Goal: Task Accomplishment & Management: Use online tool/utility

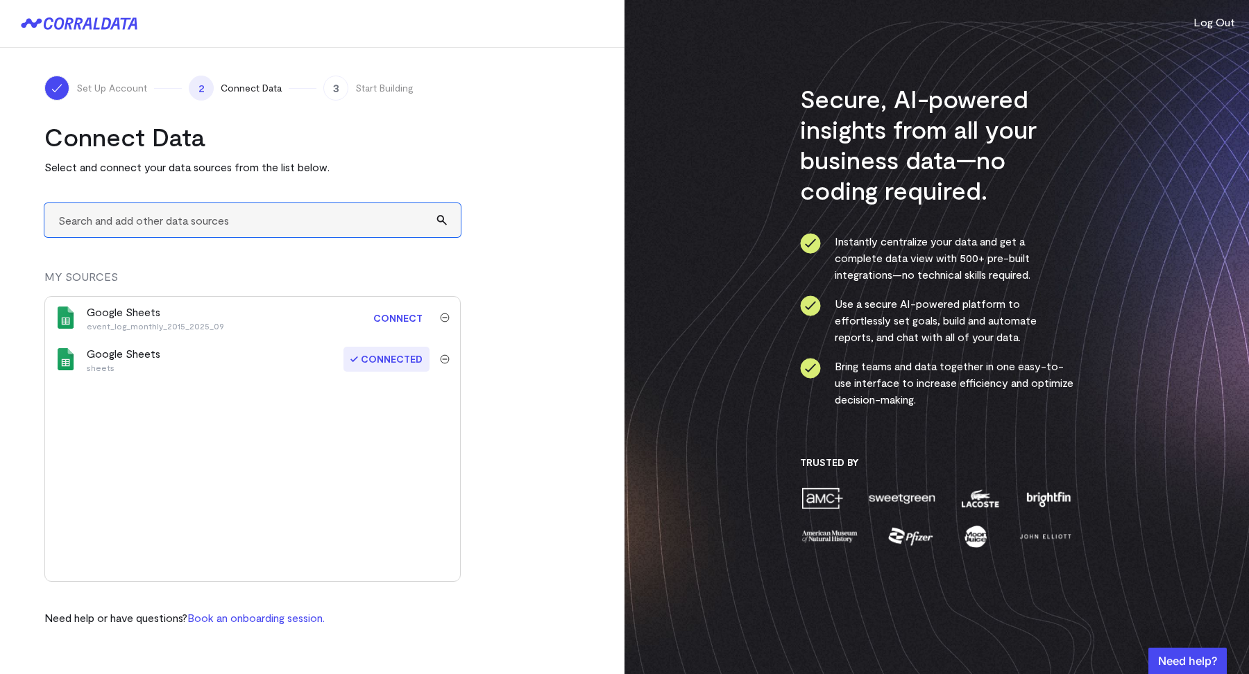
click at [163, 220] on input "text" at bounding box center [252, 220] width 416 height 34
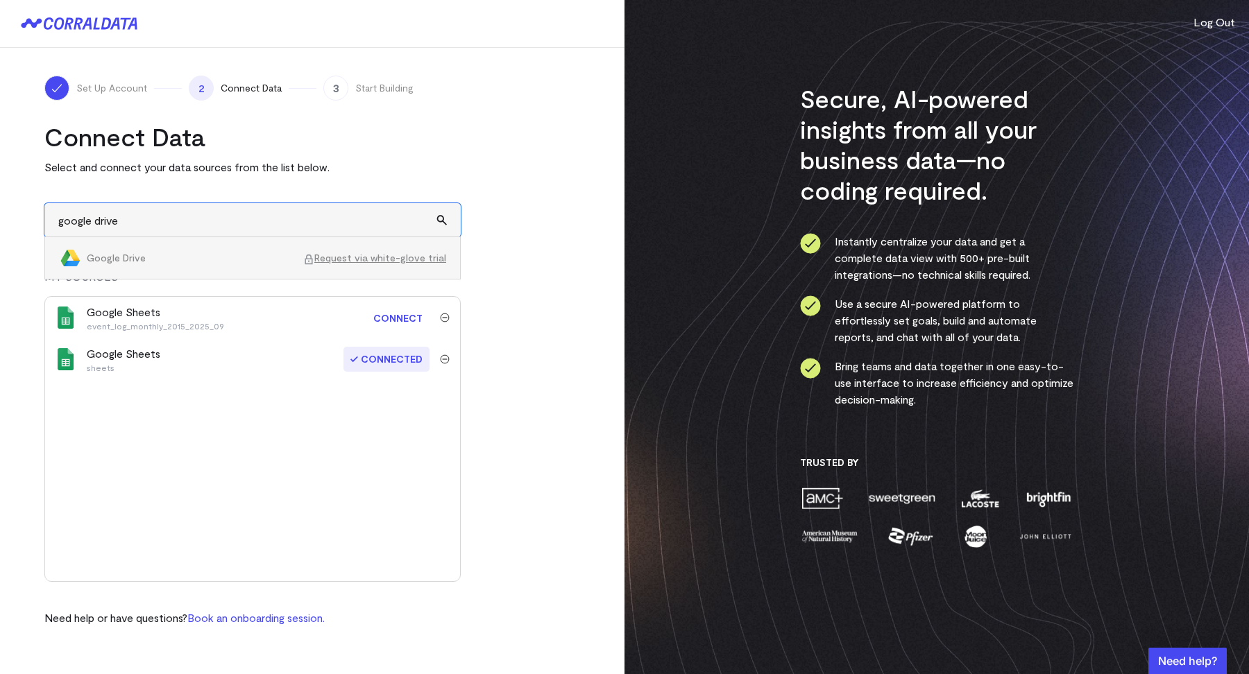
type input "google drive"
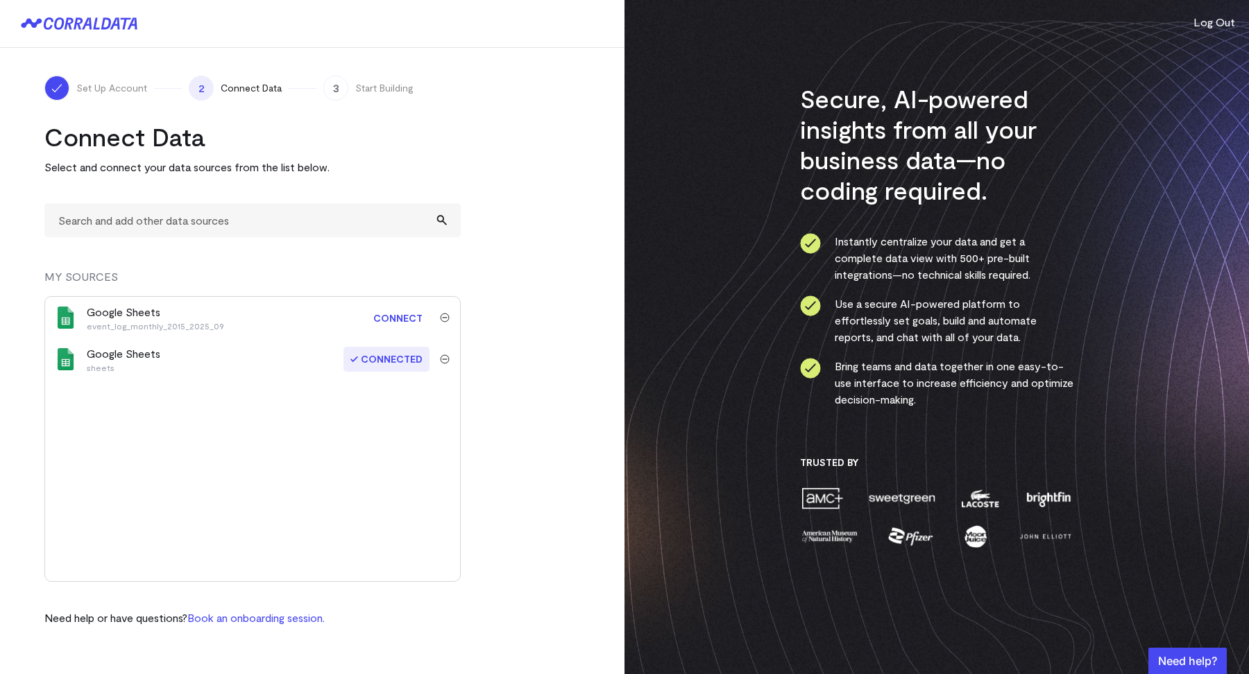
click at [476, 185] on turbo-frame "Connect Data Select and connect your data sources from the list below. MY SOURC…" at bounding box center [312, 373] width 536 height 505
click at [1228, 26] on button "Log Out" at bounding box center [1214, 22] width 42 height 17
